Goal: Task Accomplishment & Management: Manage account settings

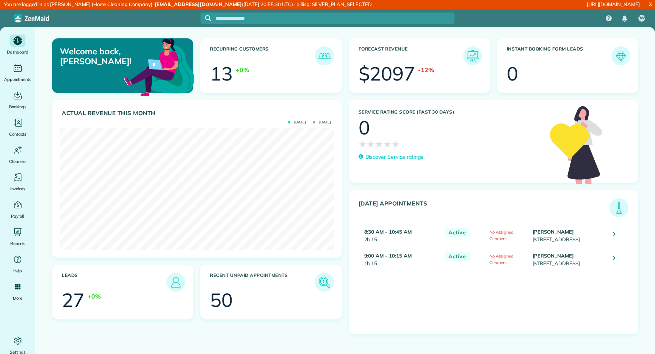
scroll to position [122, 274]
click at [20, 341] on icon "Main" at bounding box center [17, 340] width 11 height 11
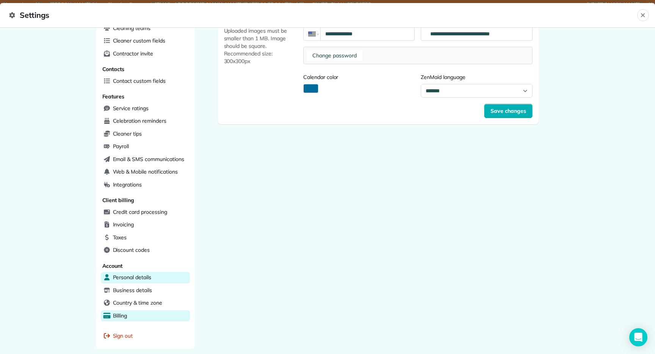
click at [125, 311] on span "Billing" at bounding box center [120, 315] width 14 height 8
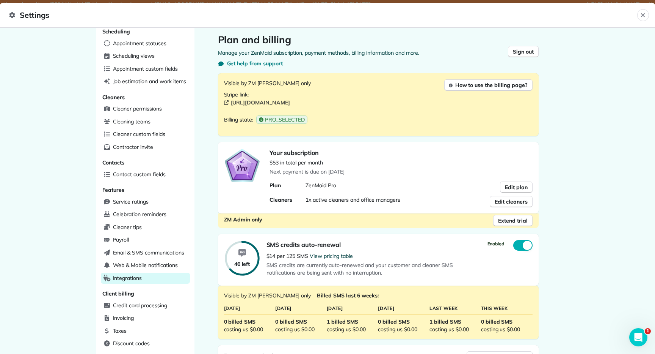
scroll to position [2, 0]
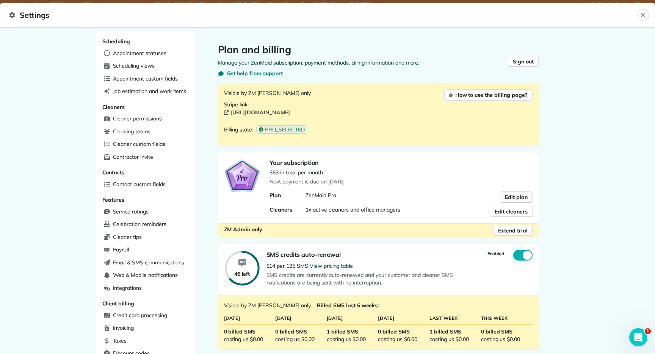
click at [517, 196] on span "Edit plan" at bounding box center [516, 197] width 23 height 8
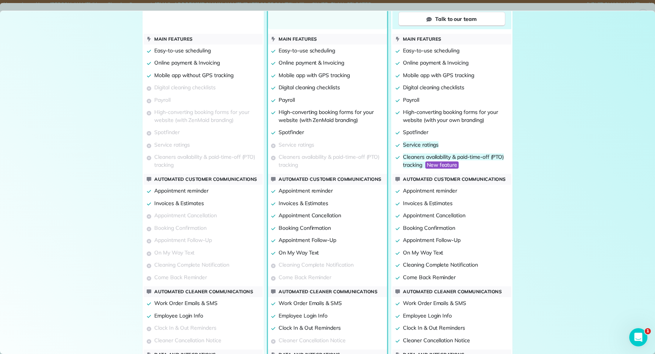
scroll to position [0, 0]
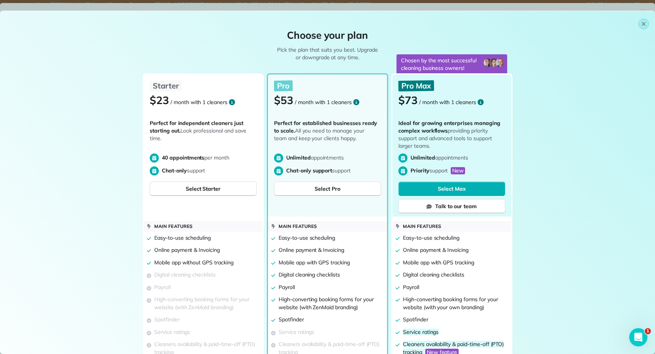
click at [644, 25] on icon "button" at bounding box center [644, 24] width 6 height 6
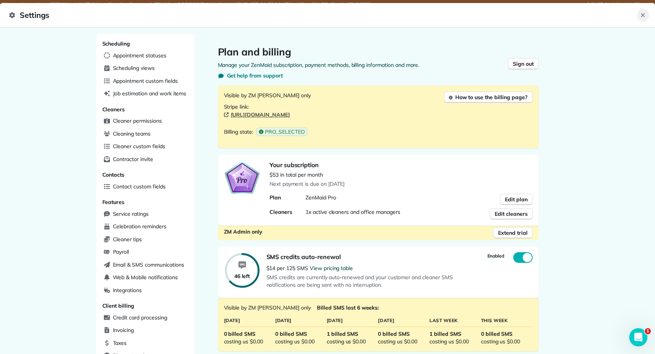
click at [646, 16] on button "Close" at bounding box center [644, 15] width 12 height 12
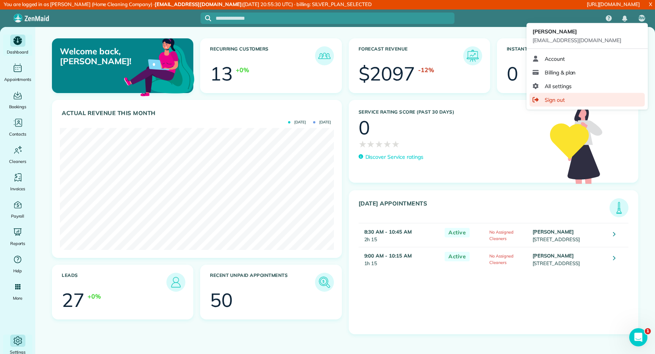
click at [572, 102] on div "Sign out" at bounding box center [587, 100] width 115 height 14
